Goal: Navigation & Orientation: Find specific page/section

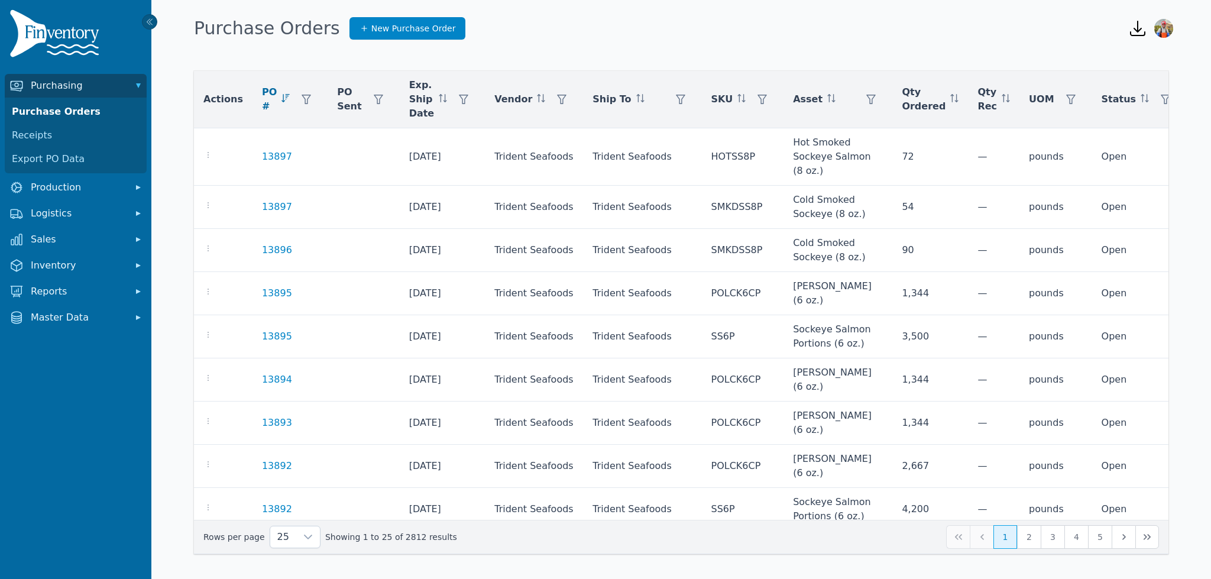
scroll to position [232, 0]
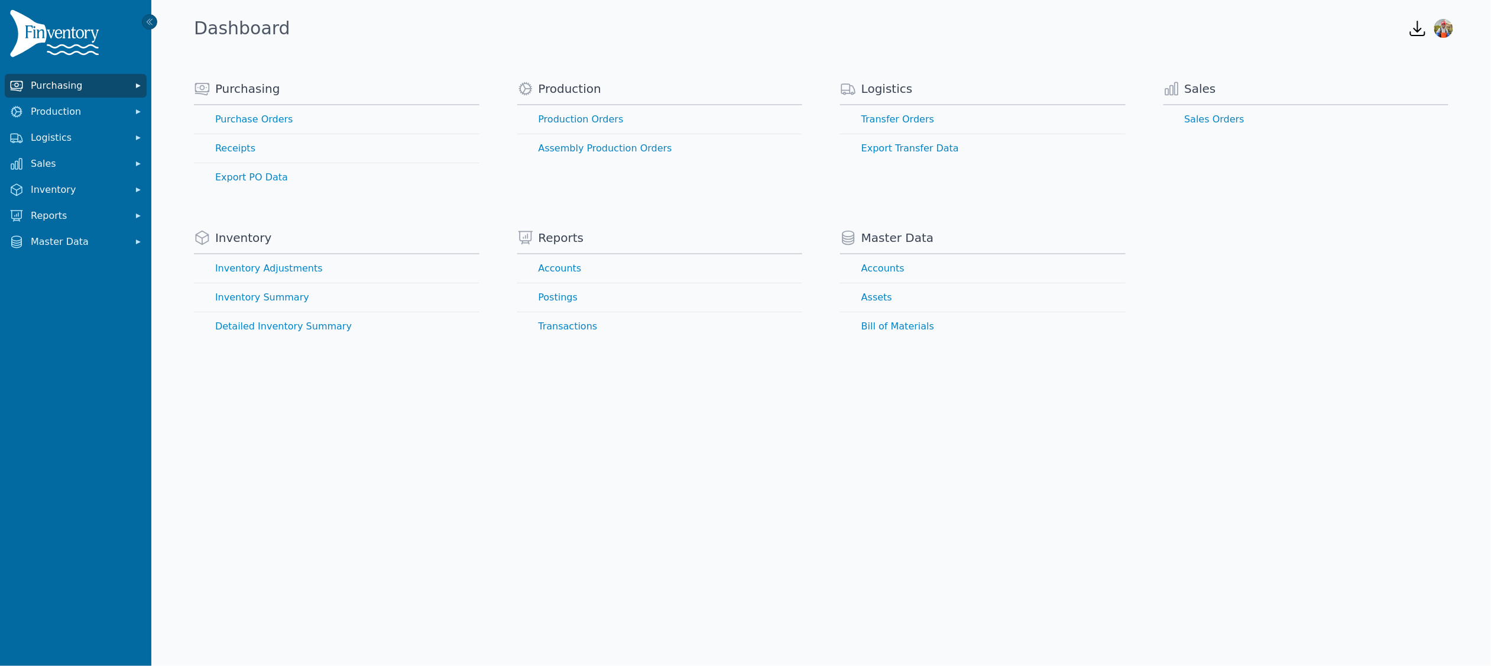
drag, startPoint x: 1236, startPoint y: 169, endPoint x: 51, endPoint y: 88, distance: 1188.2
click at [51, 88] on span "Purchasing" at bounding box center [78, 86] width 95 height 14
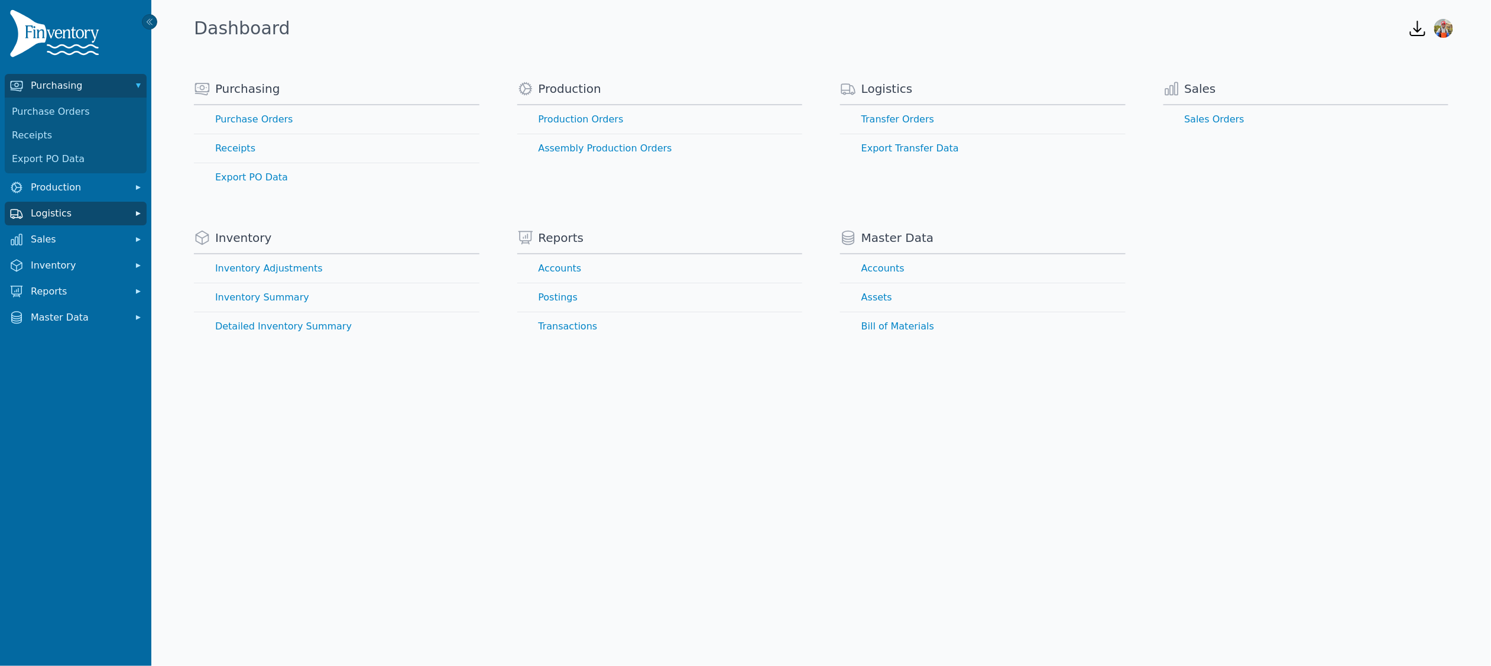
drag, startPoint x: 51, startPoint y: 88, endPoint x: 72, endPoint y: 209, distance: 122.5
click at [72, 209] on span "Logistics" at bounding box center [78, 213] width 95 height 14
click at [62, 235] on link "Transfer Orders" at bounding box center [75, 240] width 137 height 24
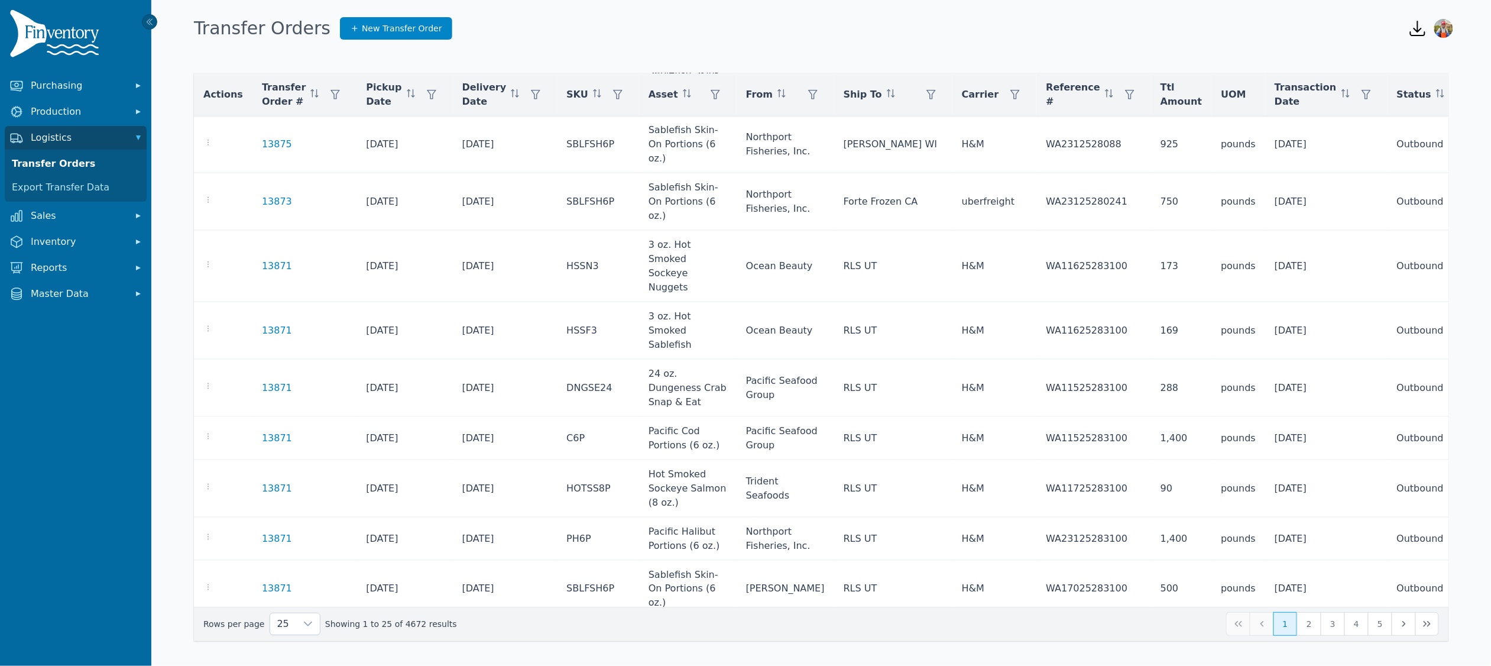
scroll to position [608, 0]
click at [1300, 620] on button "2" at bounding box center [1309, 624] width 24 height 24
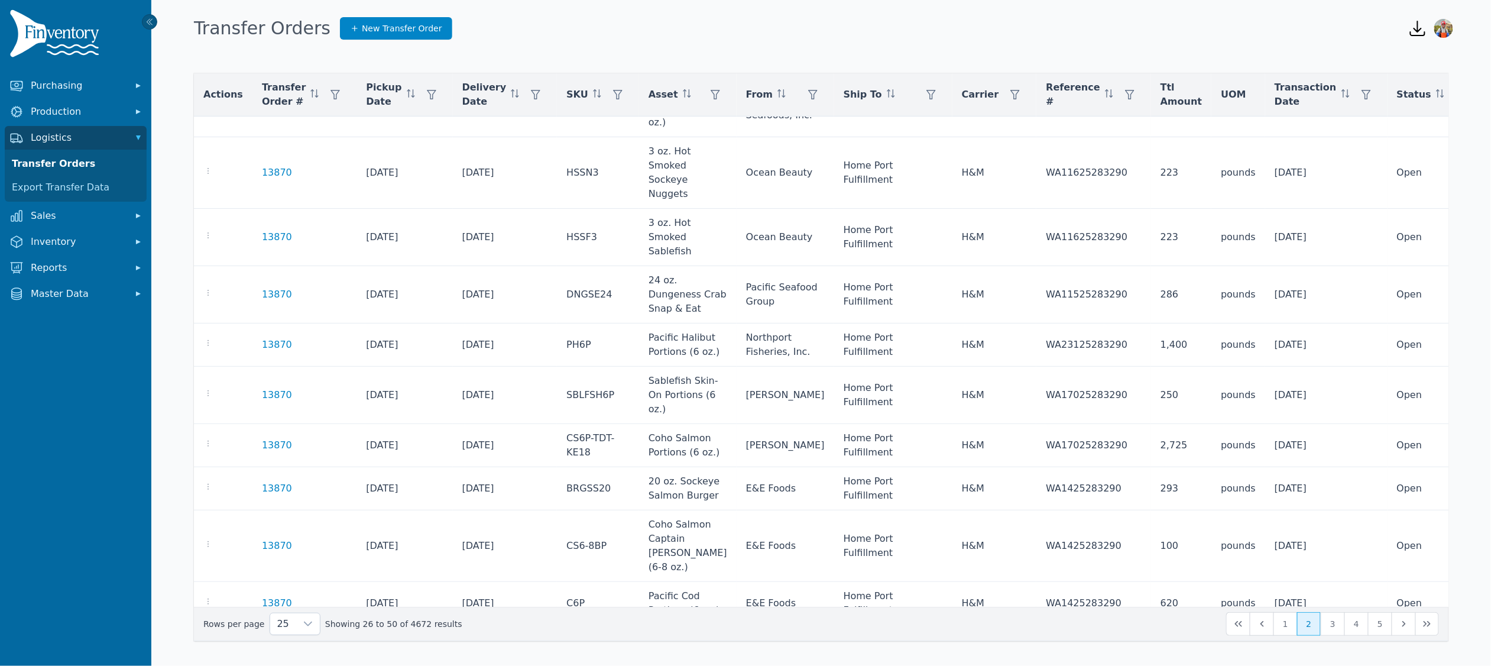
scroll to position [71, 0]
